Goal: Communication & Community: Answer question/provide support

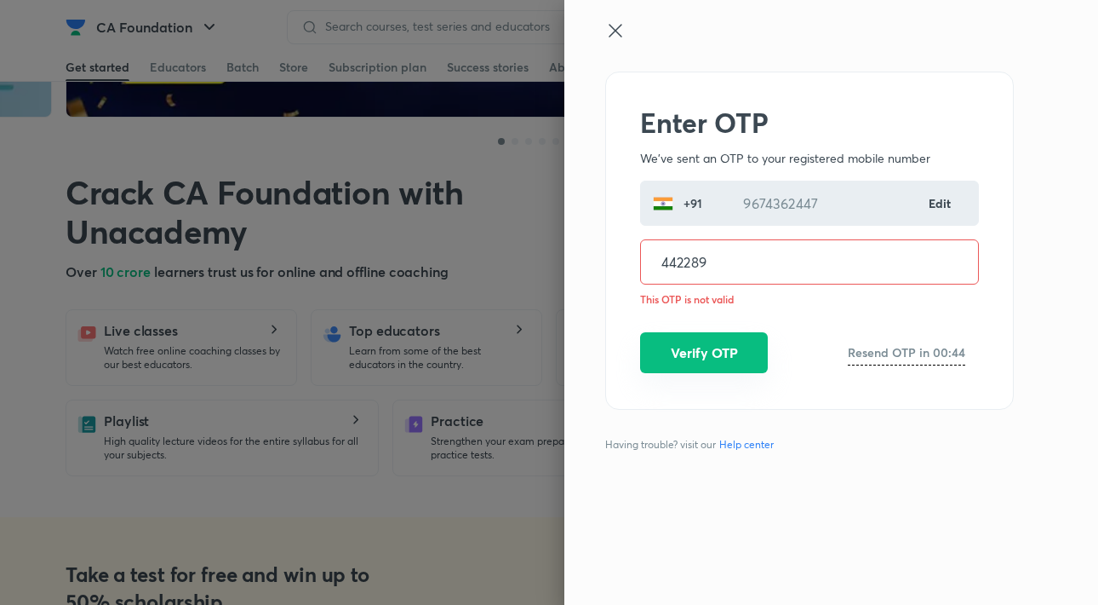
click at [734, 358] on button "Verify OTP" at bounding box center [704, 352] width 128 height 41
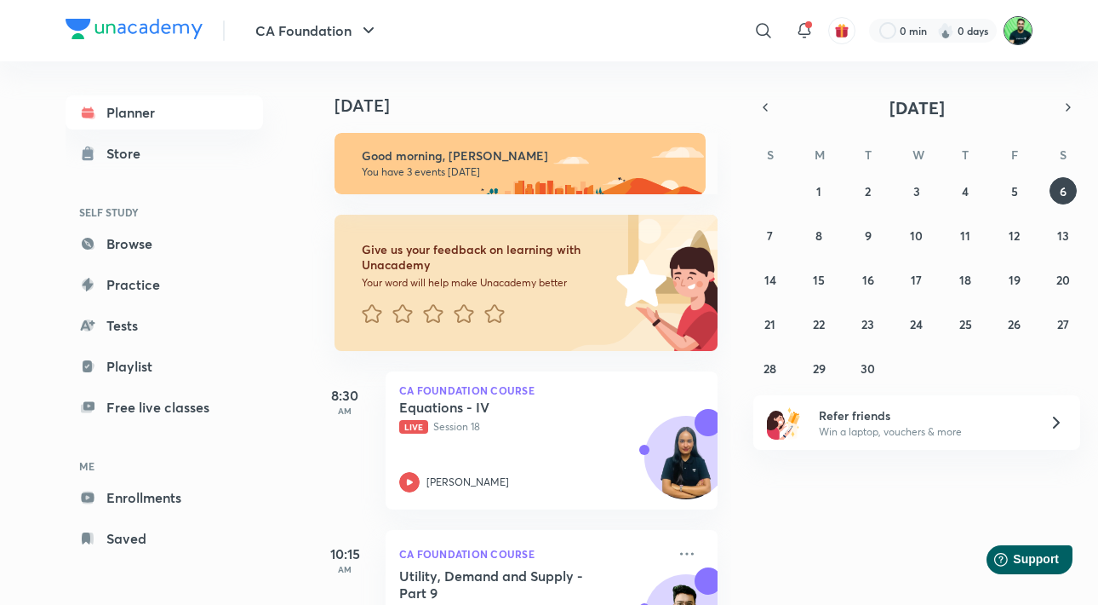
click at [1017, 32] on img at bounding box center [1018, 30] width 29 height 29
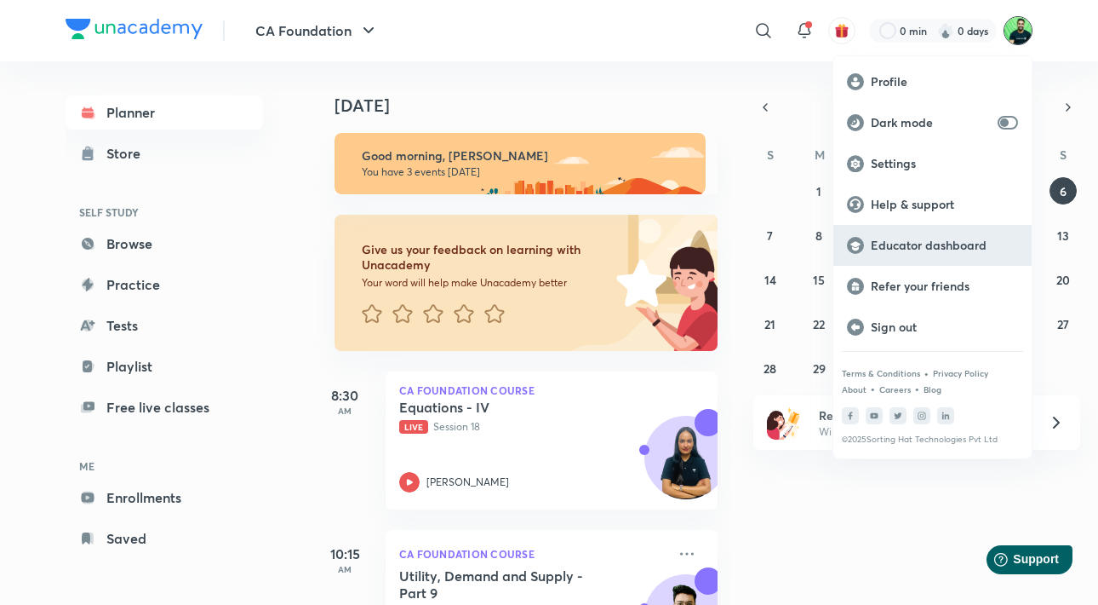
click at [926, 249] on p "Educator dashboard" at bounding box center [944, 245] width 147 height 15
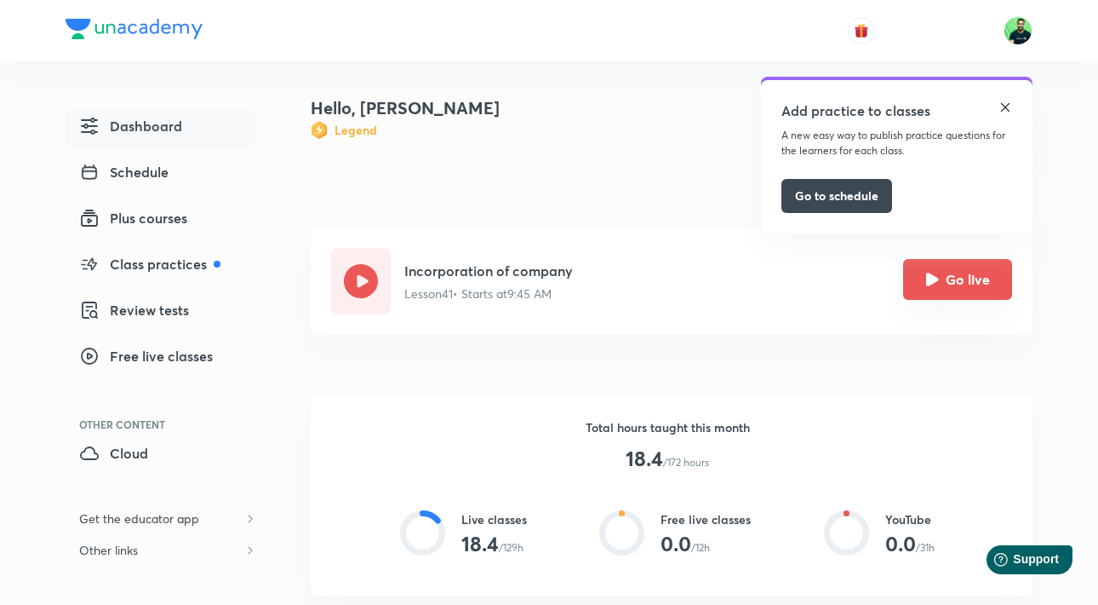
click at [960, 283] on button "Go live" at bounding box center [957, 279] width 109 height 41
